Goal: Find specific page/section: Find specific page/section

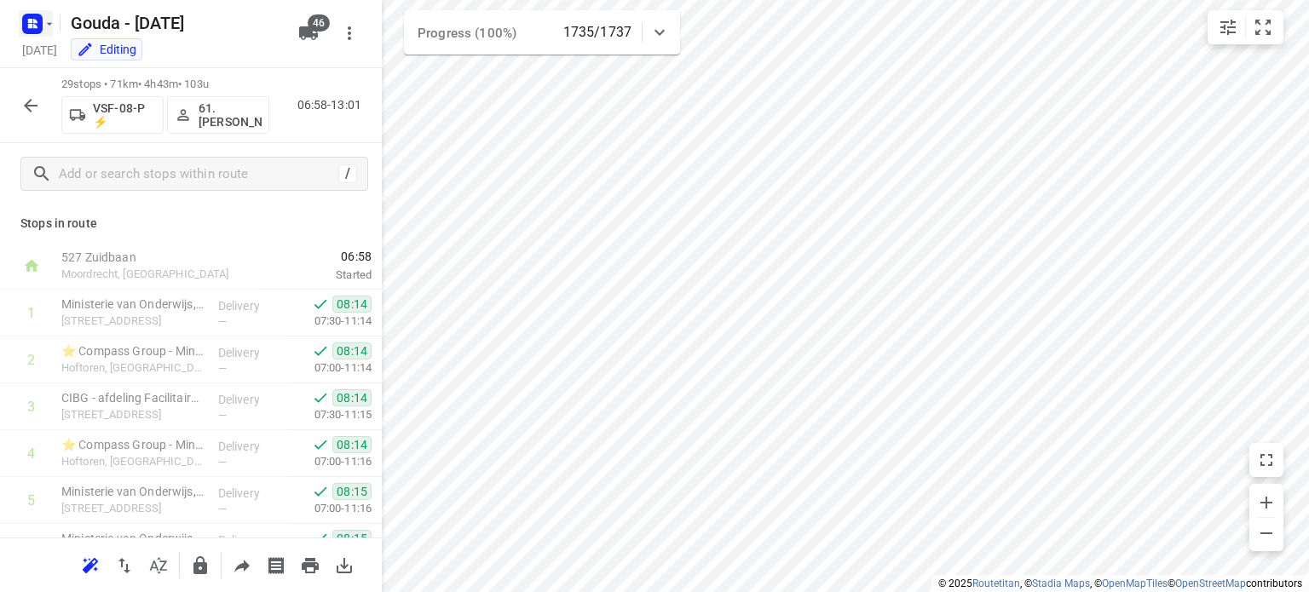
click at [31, 31] on rect "button" at bounding box center [32, 24] width 20 height 20
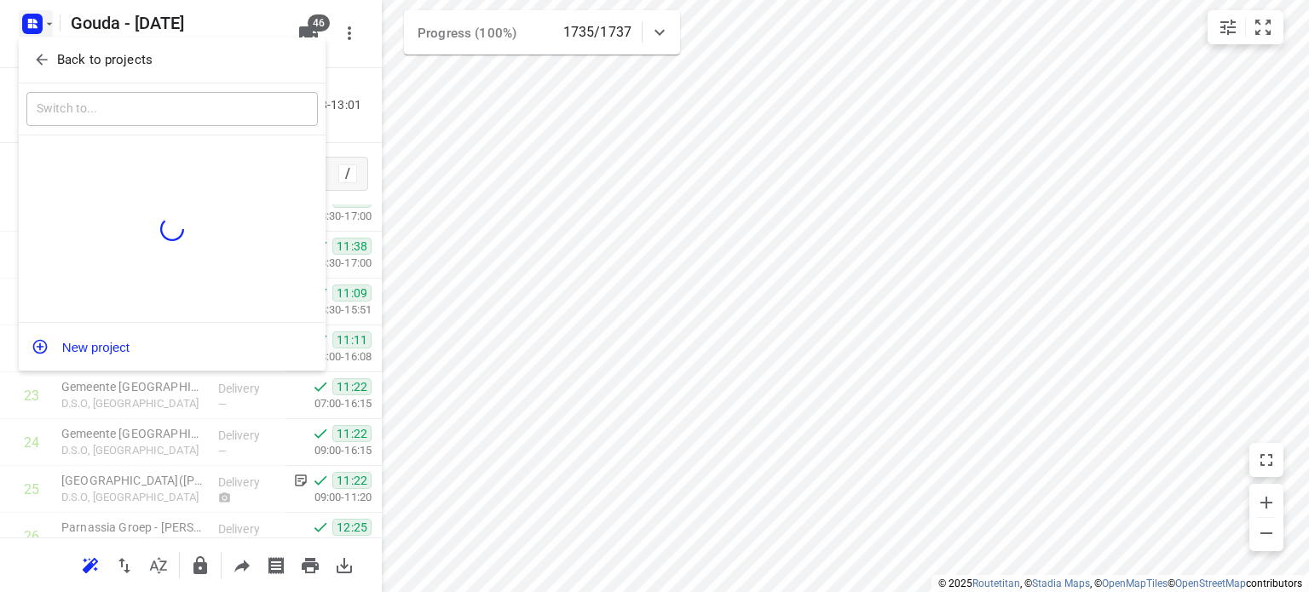
click at [51, 56] on span "Back to projects" at bounding box center [172, 60] width 278 height 20
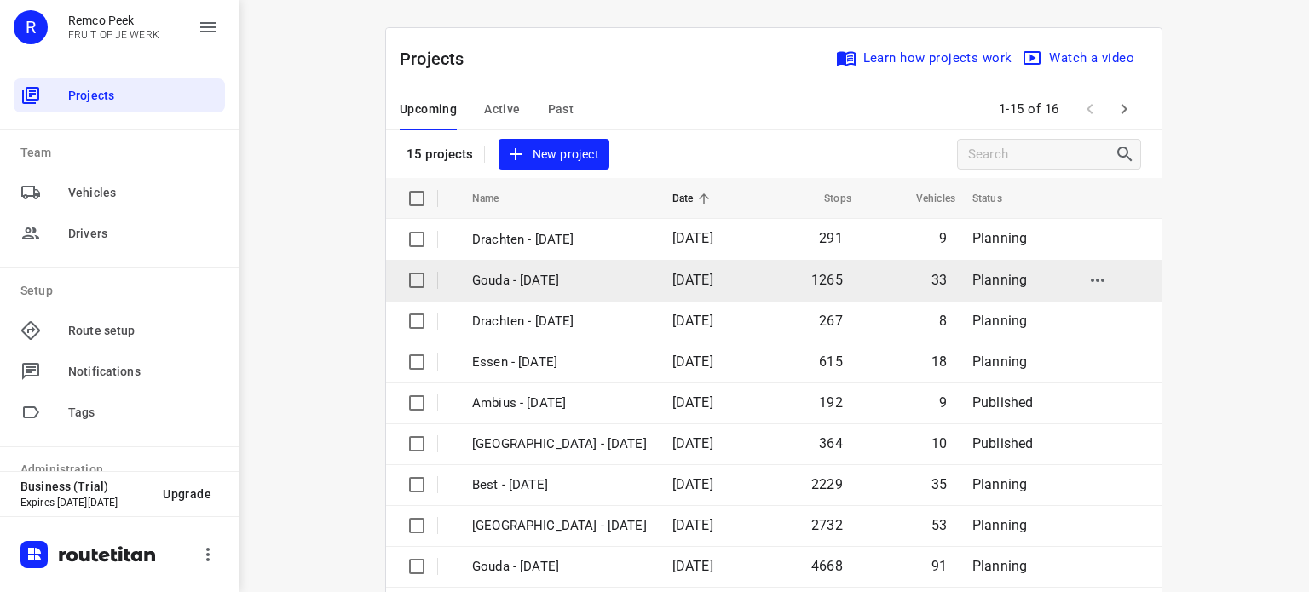
click at [522, 289] on p "Gouda - [DATE]" at bounding box center [559, 281] width 175 height 20
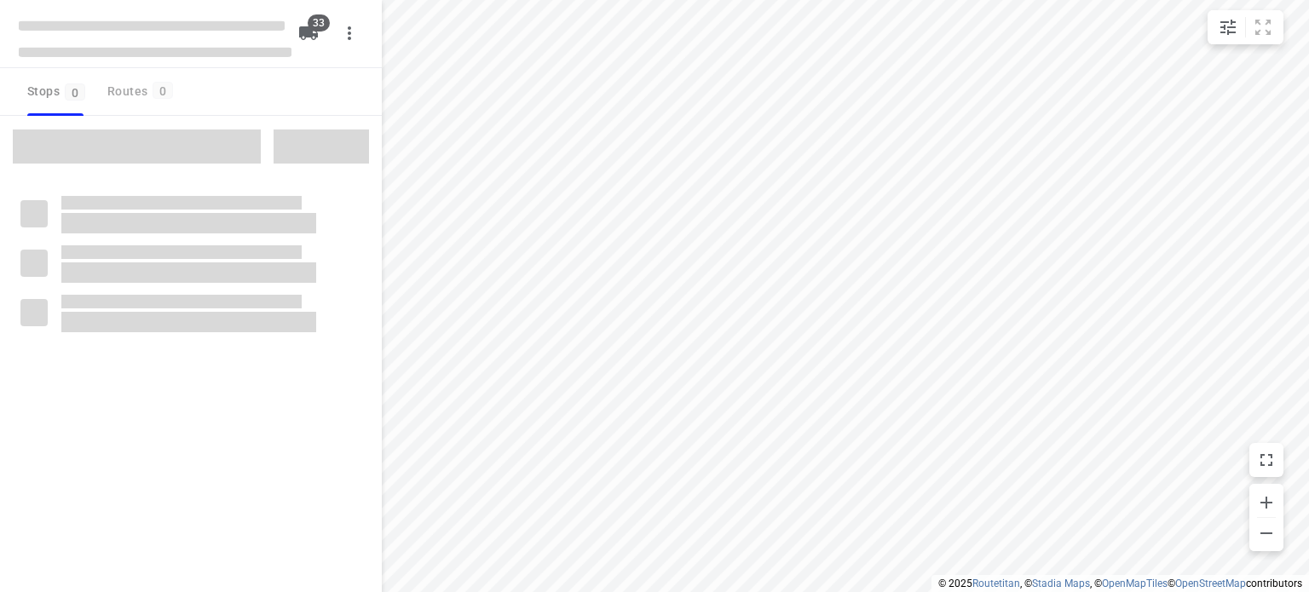
type input "distance"
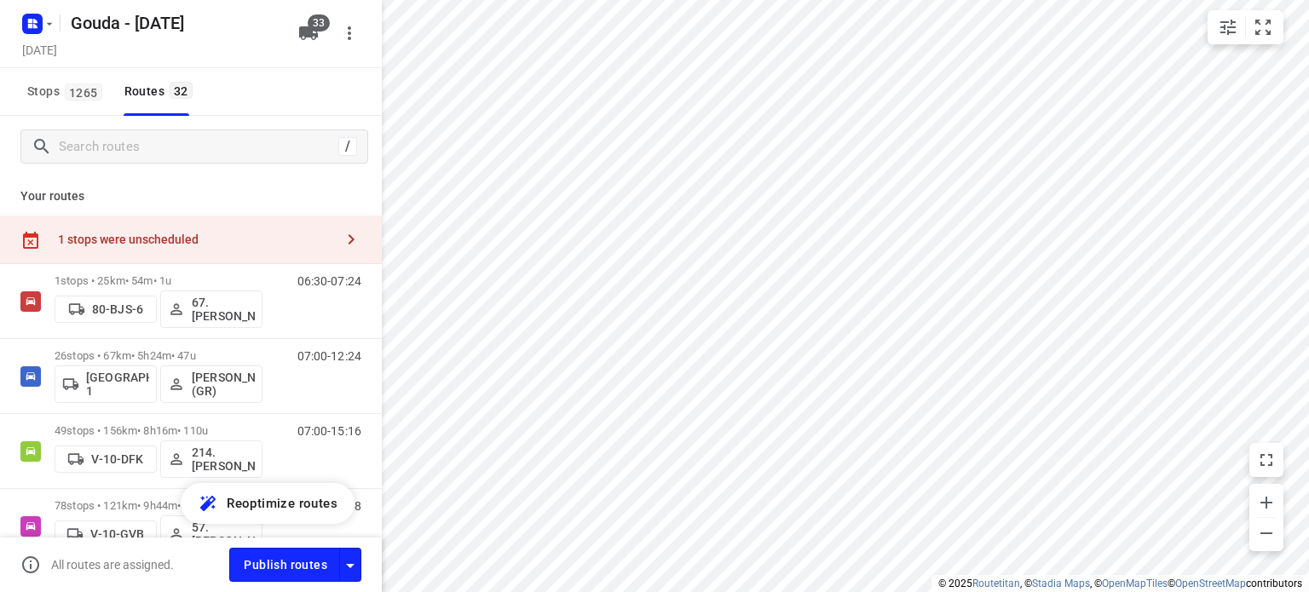
click at [289, 246] on div "1 stops were unscheduled" at bounding box center [191, 240] width 382 height 49
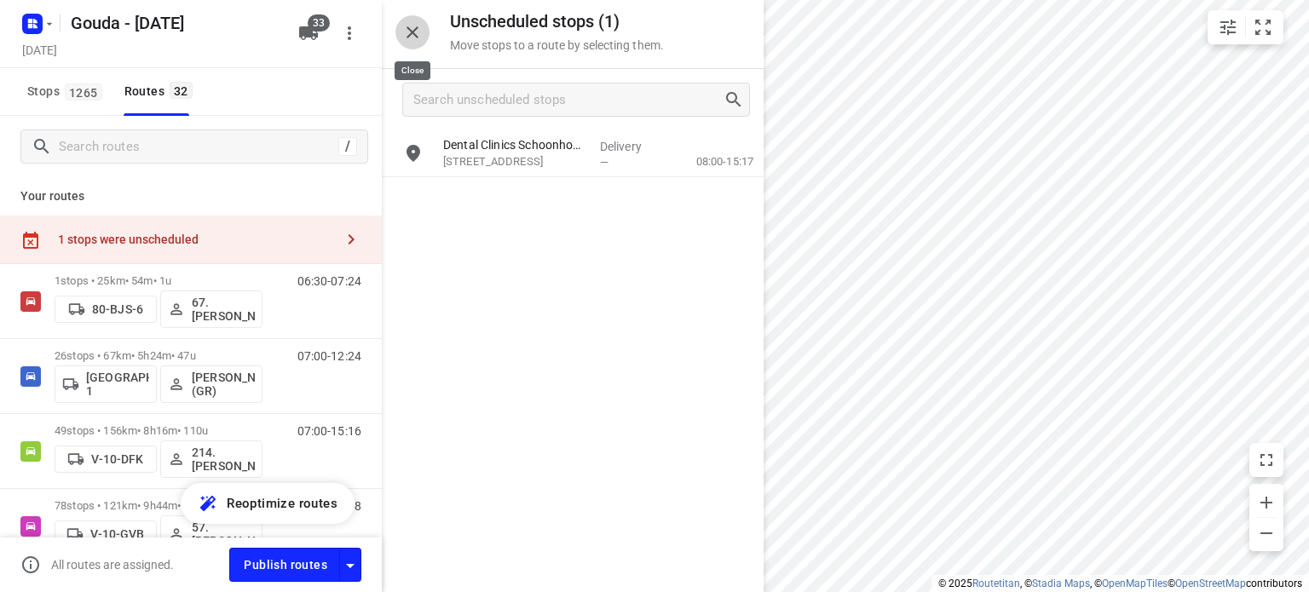
drag, startPoint x: 418, startPoint y: 33, endPoint x: 450, endPoint y: 72, distance: 50.3
click at [416, 33] on icon "button" at bounding box center [412, 32] width 20 height 20
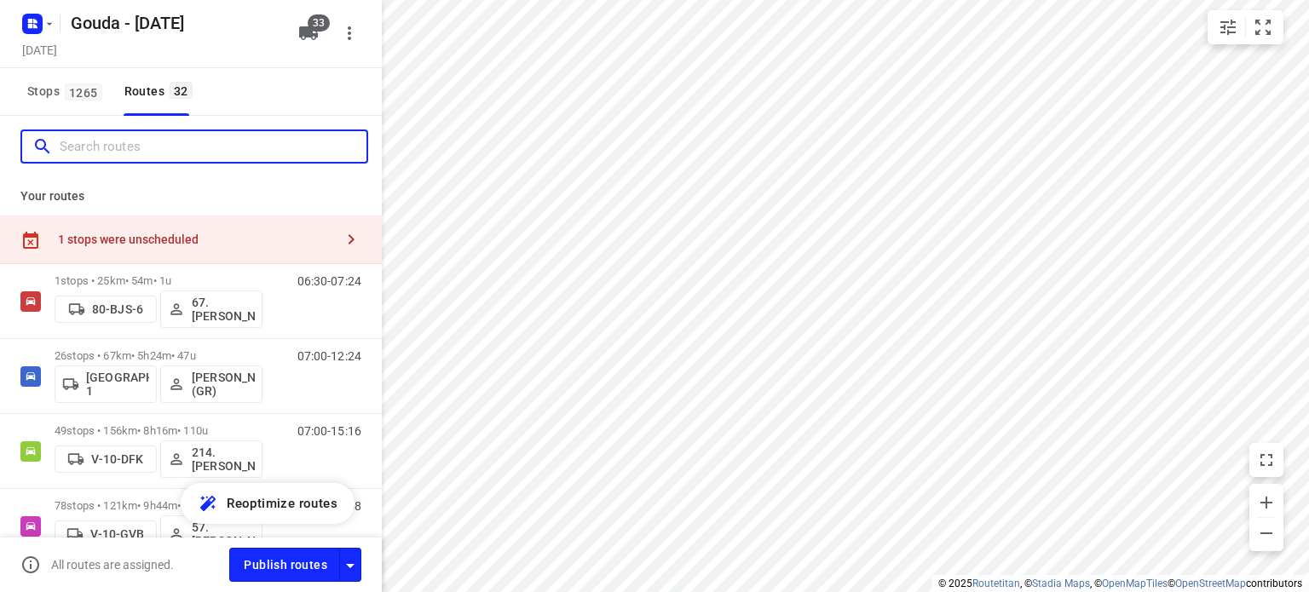
click at [242, 142] on input "Search routes" at bounding box center [213, 147] width 307 height 26
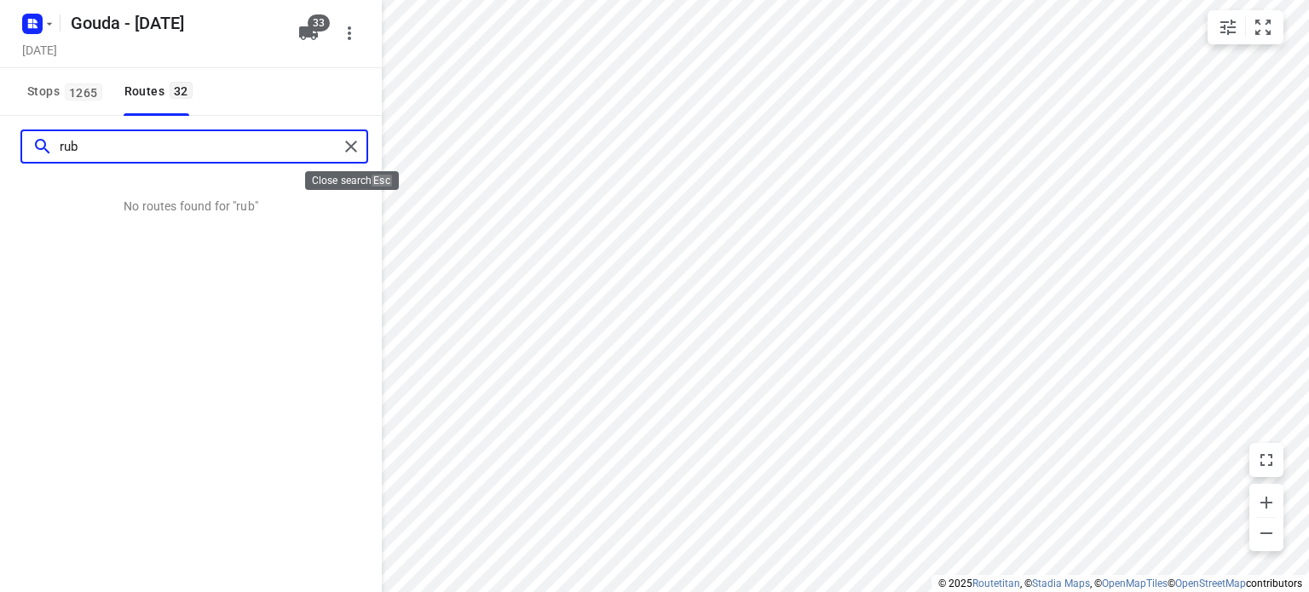
type input "rub"
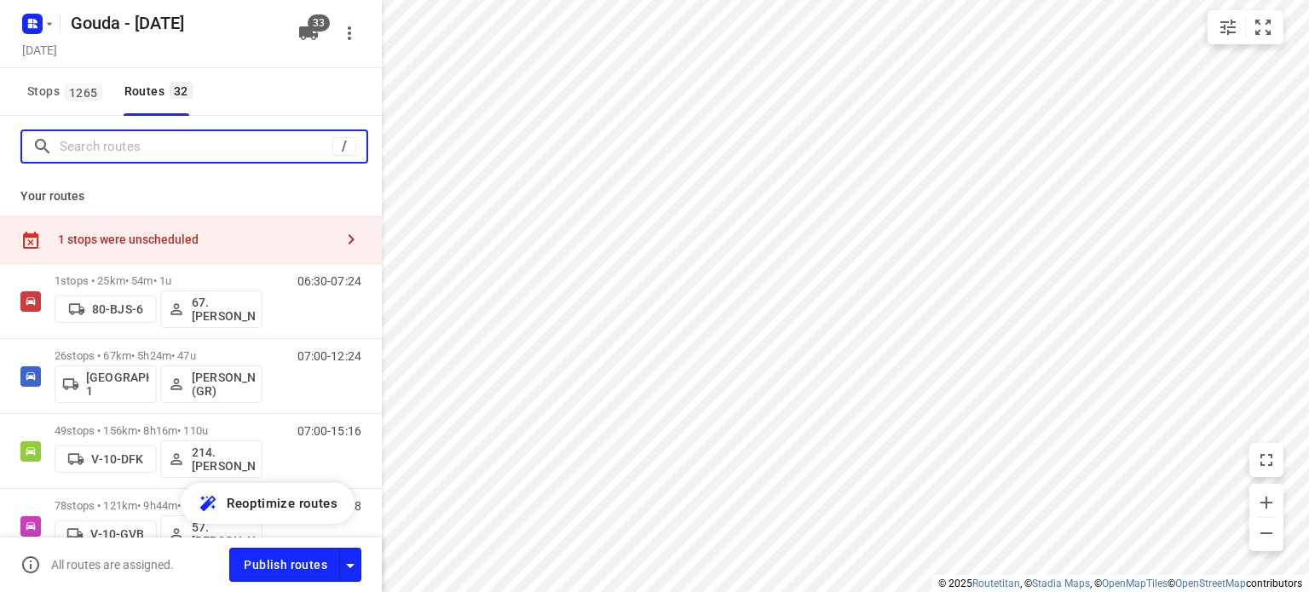
click at [262, 149] on input "Search routes" at bounding box center [196, 147] width 273 height 26
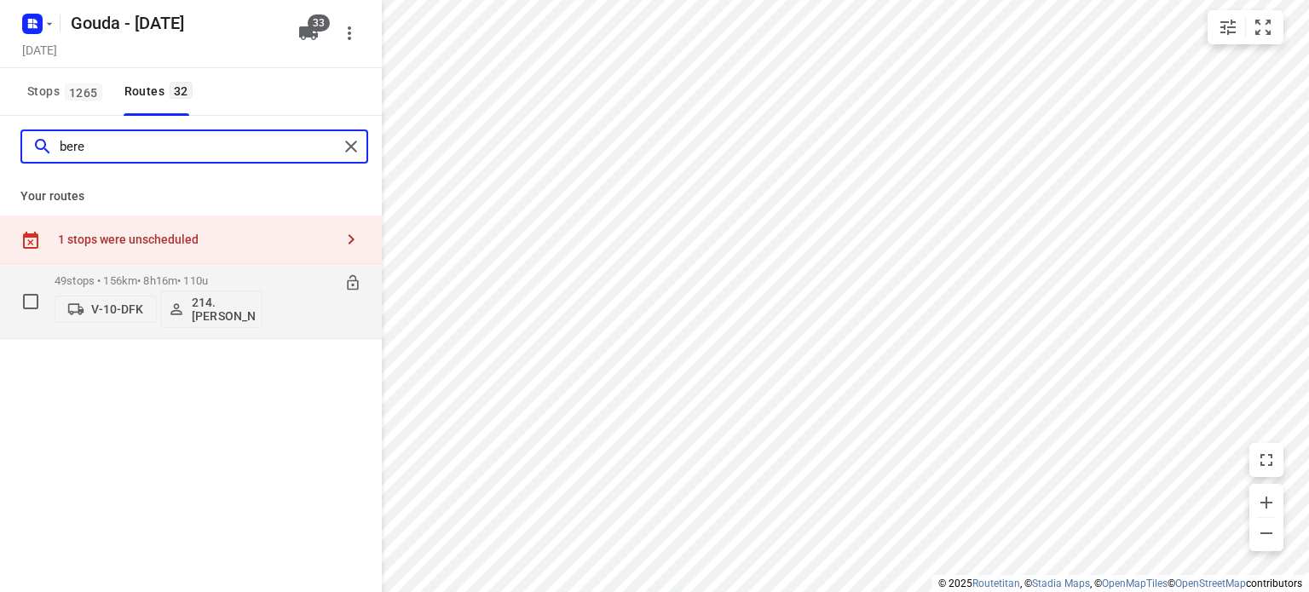
type input "bere"
click at [96, 272] on div "49 stops • 156km • 8h16m • 110u V-10-DFK 214.[PERSON_NAME]" at bounding box center [159, 301] width 208 height 71
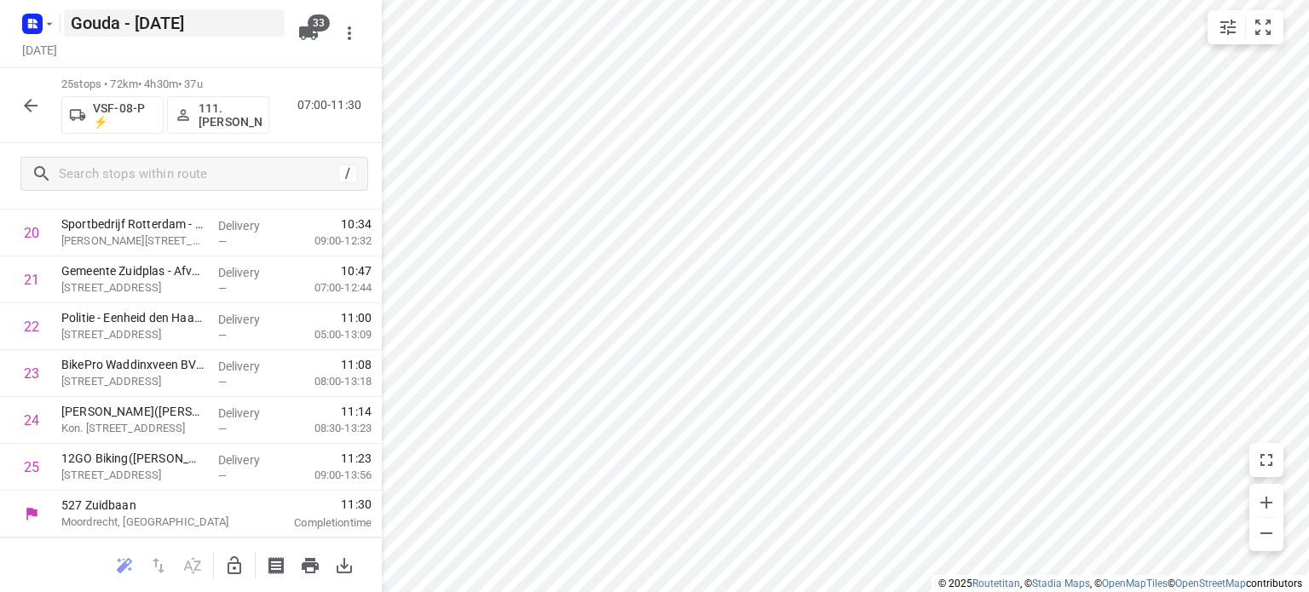
scroll to position [1019, 0]
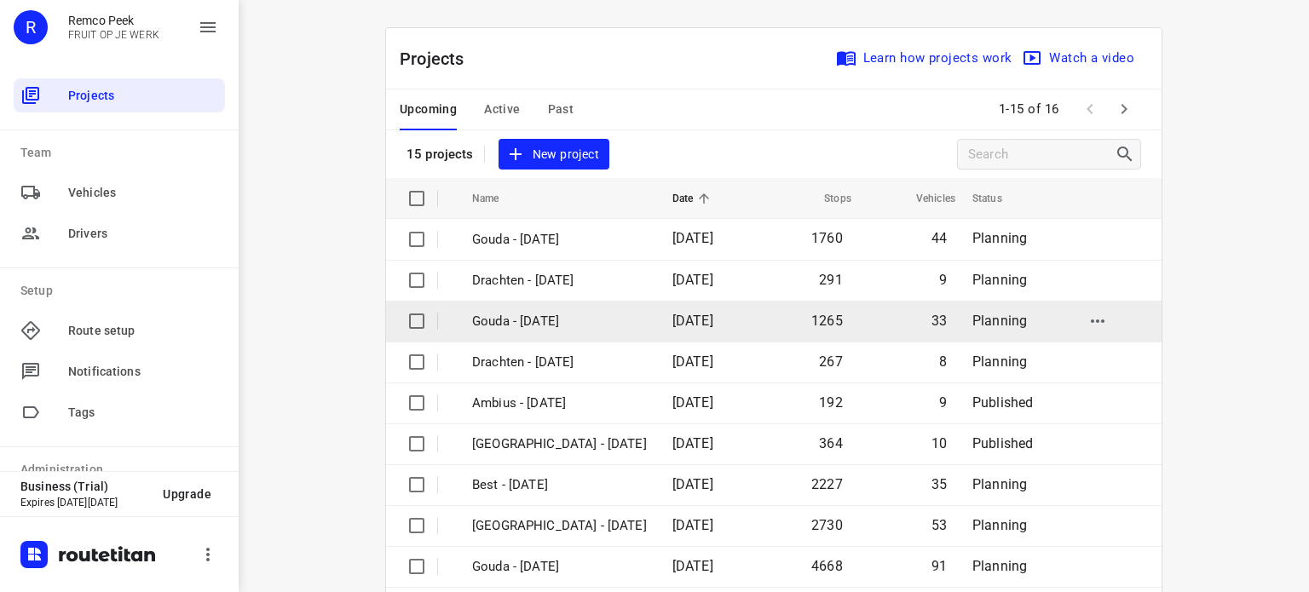
click at [556, 316] on p "Gouda - [DATE]" at bounding box center [559, 322] width 175 height 20
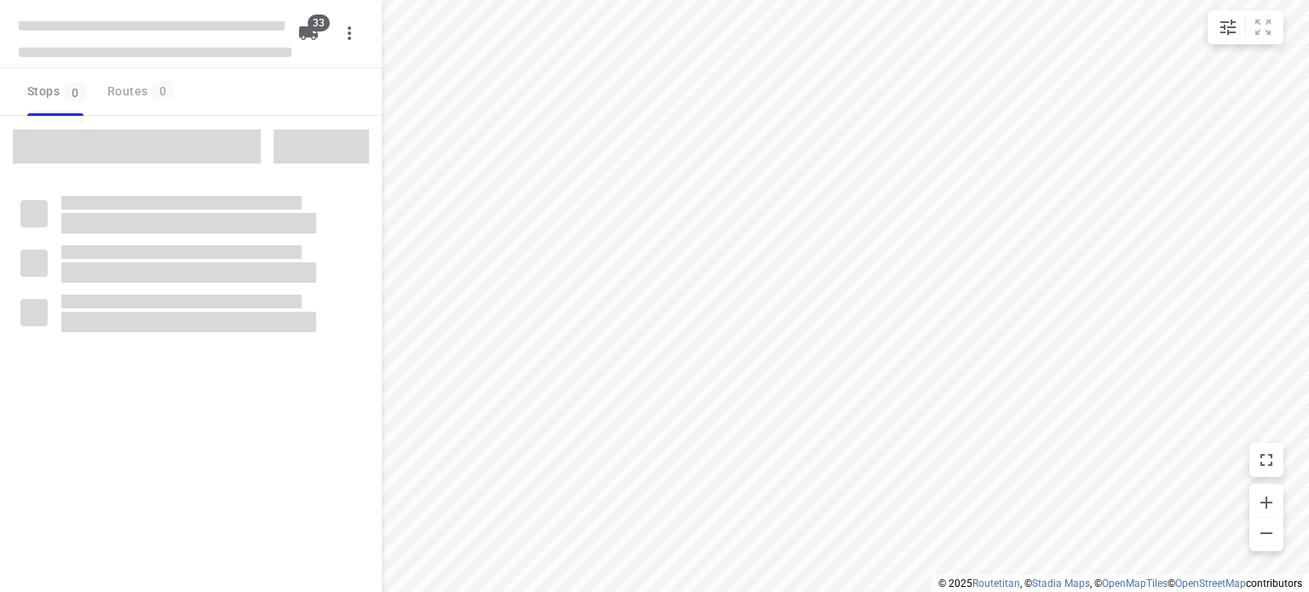
type input "distance"
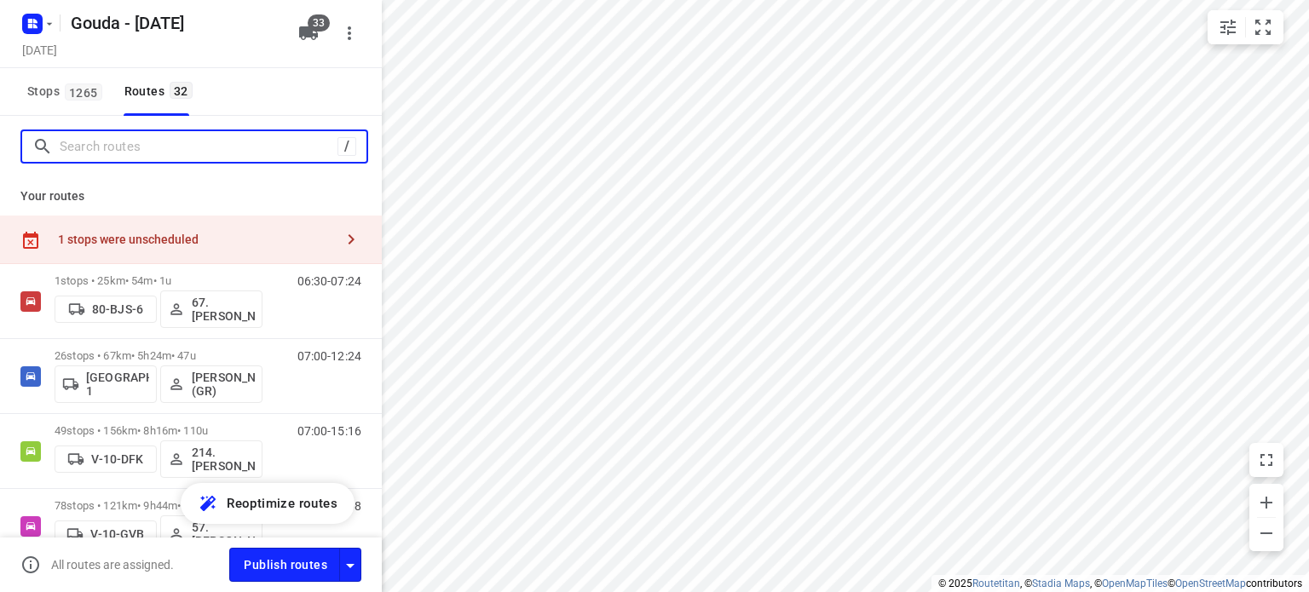
drag, startPoint x: 210, startPoint y: 153, endPoint x: 226, endPoint y: 177, distance: 29.1
click at [211, 153] on input "Search routes" at bounding box center [199, 147] width 278 height 26
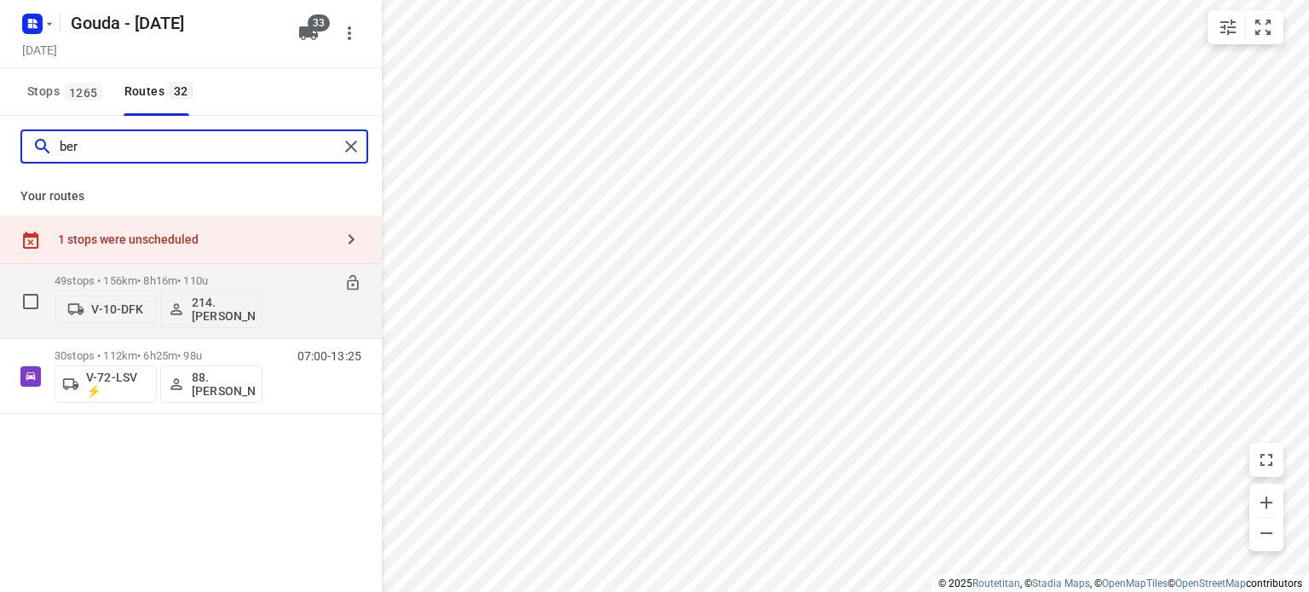
type input "ber"
click at [130, 282] on p "49 stops • 156km • 8h16m • 110u" at bounding box center [159, 280] width 208 height 13
